Goal: Transaction & Acquisition: Purchase product/service

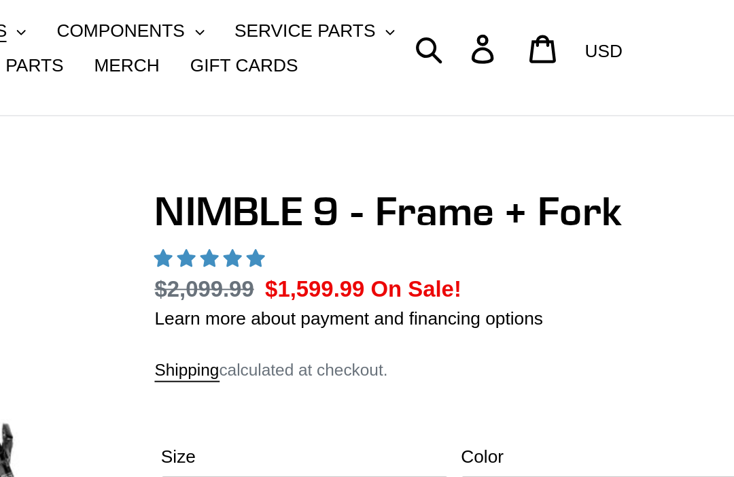
select select "highest-rating"
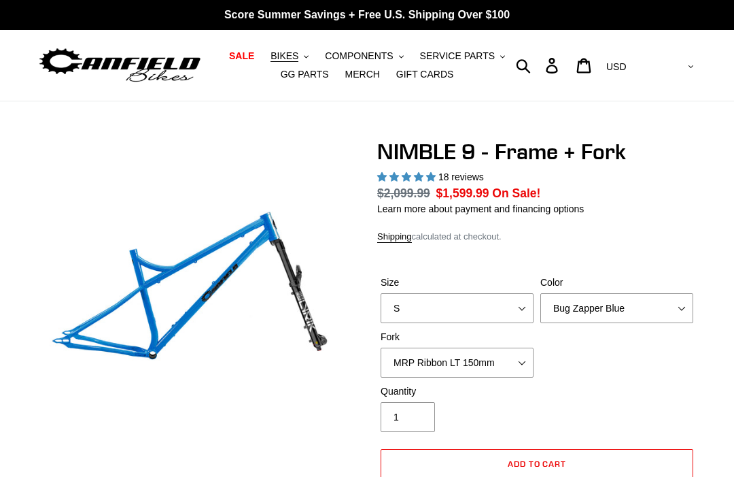
select select "highest-rating"
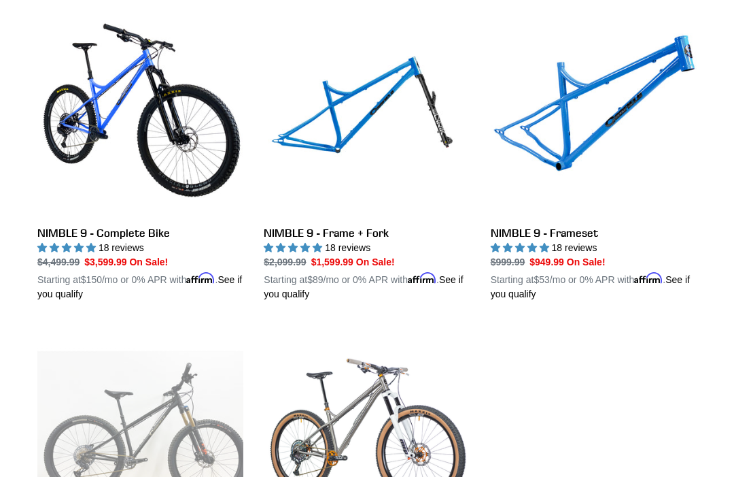
scroll to position [395, 0]
click at [568, 233] on link "NIMBLE 9 - Frameset" at bounding box center [594, 155] width 206 height 291
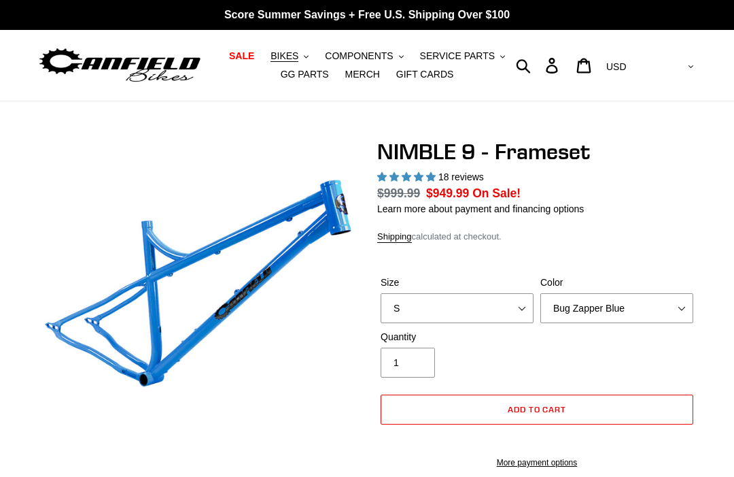
select select "highest-rating"
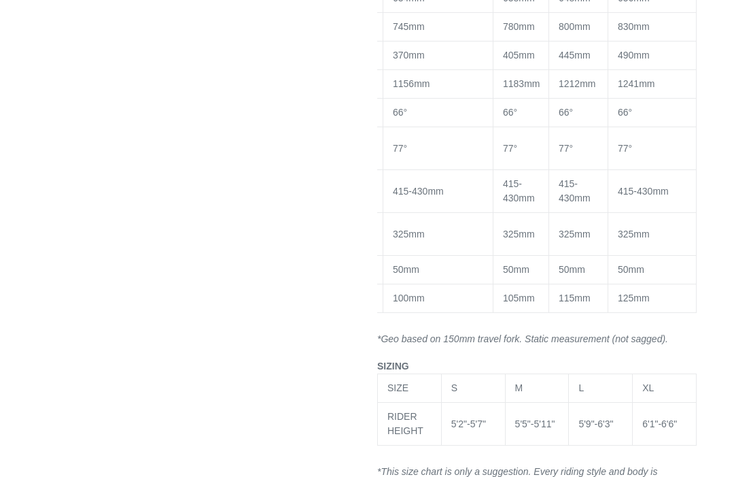
scroll to position [1337, 0]
click at [606, 402] on td "L" at bounding box center [601, 387] width 64 height 29
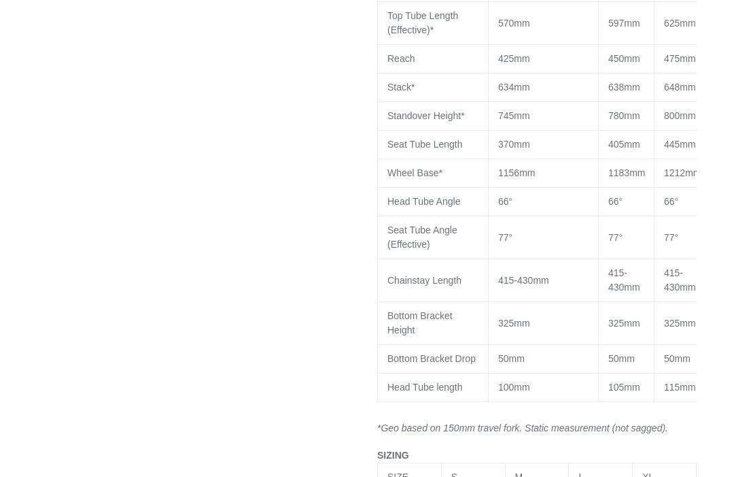
scroll to position [1248, 0]
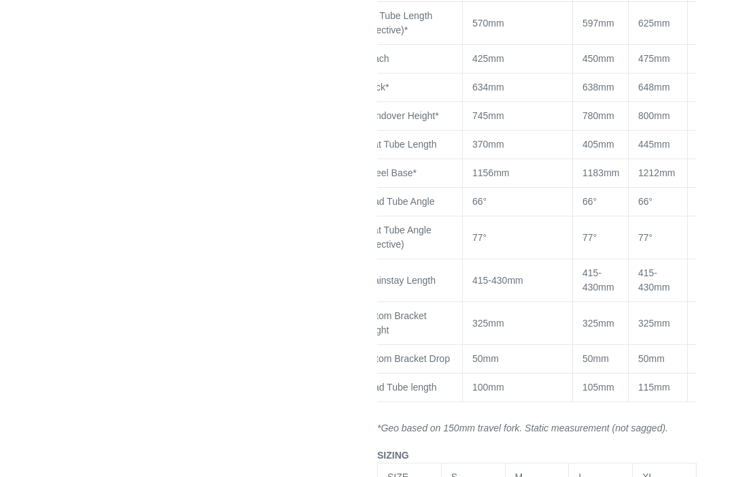
click at [689, 402] on td "125mm" at bounding box center [732, 387] width 88 height 29
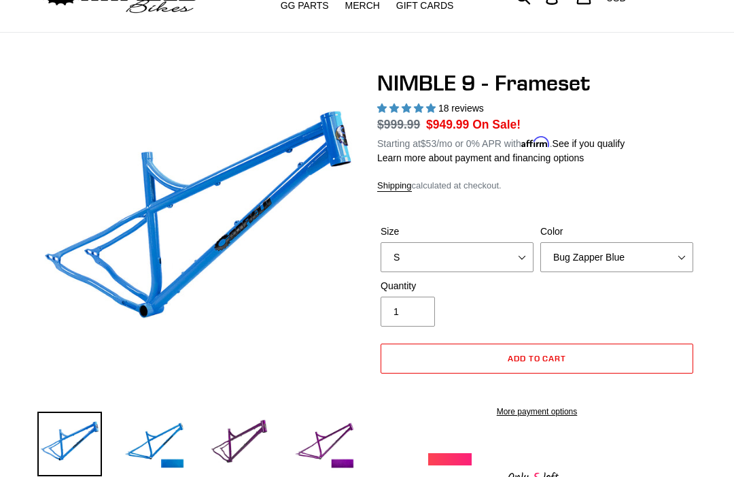
scroll to position [0, 0]
